Goal: Find specific page/section: Find specific page/section

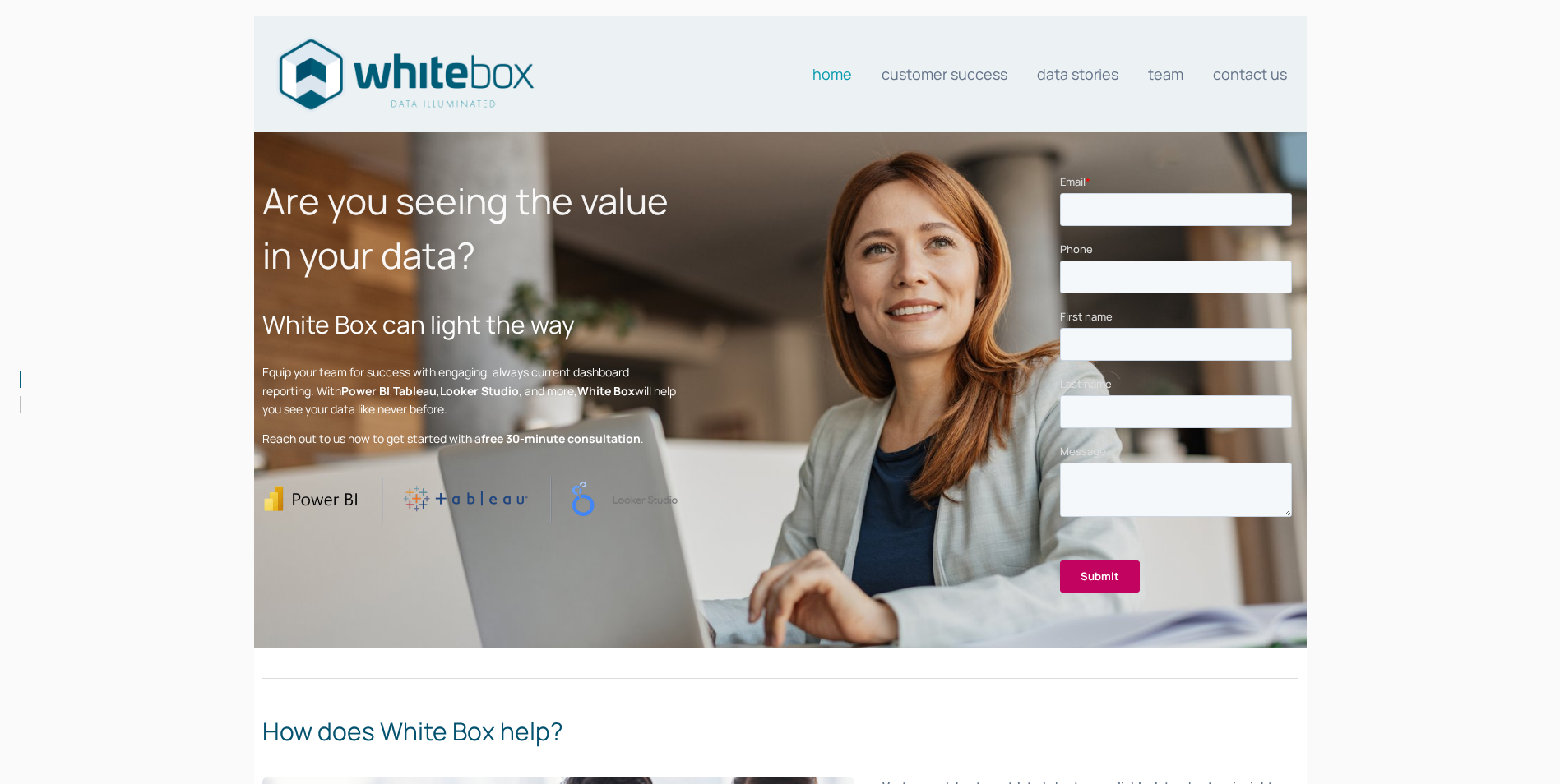
click at [1075, 77] on link "Data stories" at bounding box center [1077, 74] width 81 height 33
click at [1069, 78] on link "Data stories" at bounding box center [1077, 74] width 81 height 33
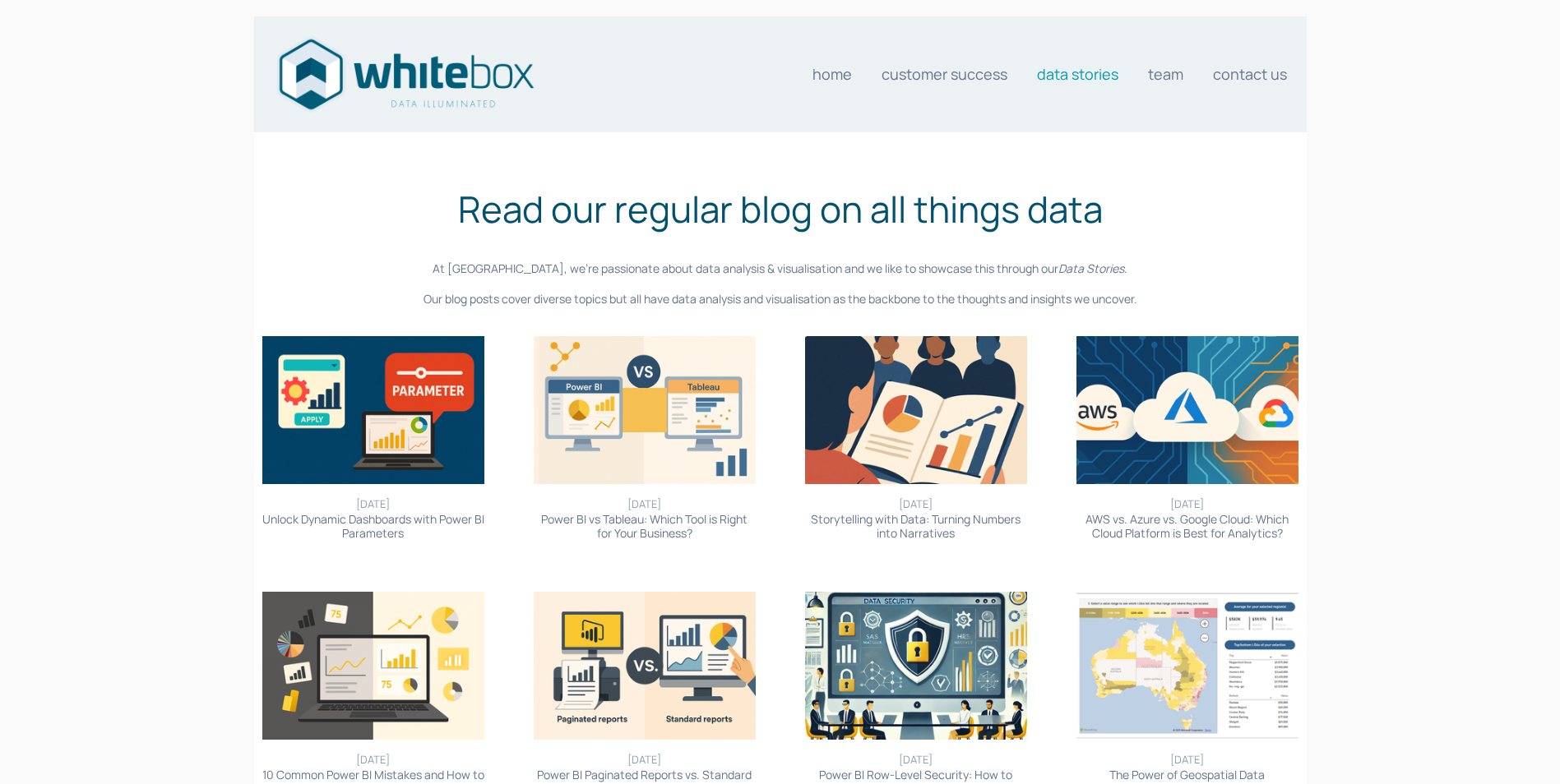
click at [958, 73] on link "Customer Success" at bounding box center [944, 74] width 125 height 33
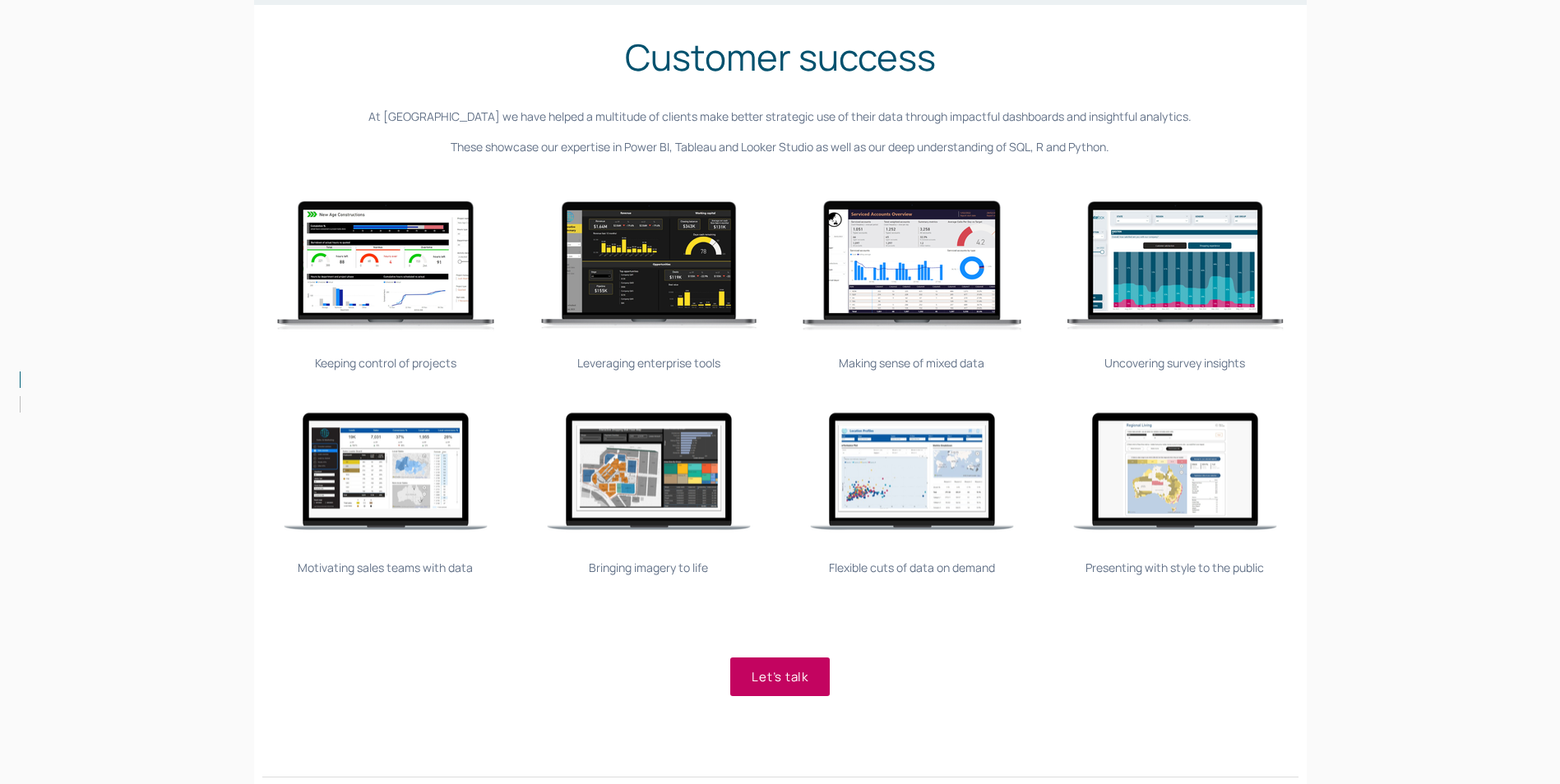
scroll to position [164, 0]
